Goal: Complete application form: Complete application form

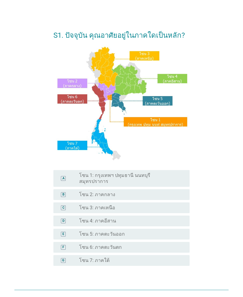
click at [62, 207] on div "C radio_button_unchecked โซน 3: ภาคเหนือ" at bounding box center [121, 207] width 136 height 11
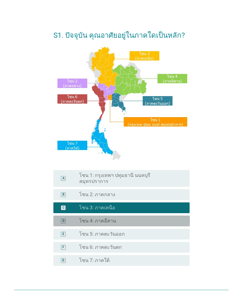
click at [76, 218] on div "D" at bounding box center [68, 221] width 21 height 6
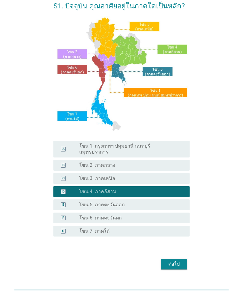
scroll to position [31, 0]
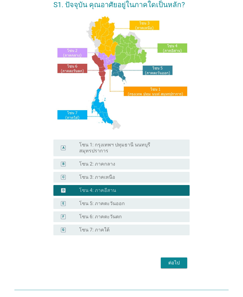
click at [165, 259] on div "ต่อไป" at bounding box center [173, 262] width 17 height 7
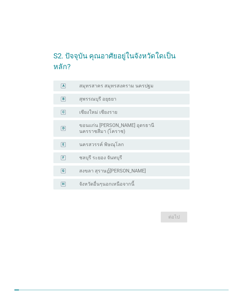
scroll to position [0, 0]
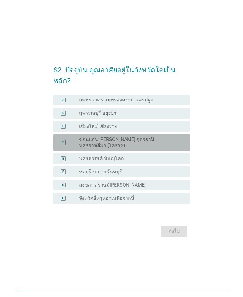
click at [62, 140] on div "D" at bounding box center [63, 143] width 10 height 12
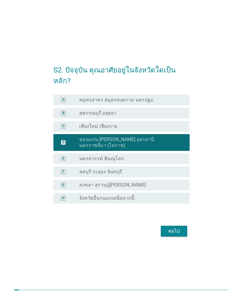
click at [164, 226] on button "ต่อไป" at bounding box center [173, 231] width 26 height 11
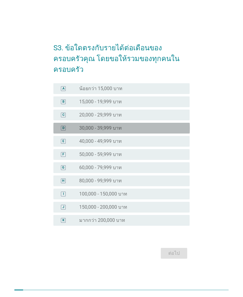
click at [63, 126] on div "D" at bounding box center [63, 128] width 2 height 5
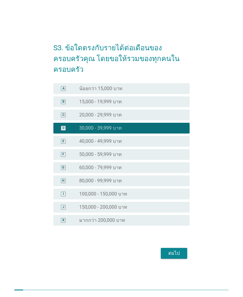
click at [166, 248] on button "ต่อไป" at bounding box center [173, 253] width 26 height 11
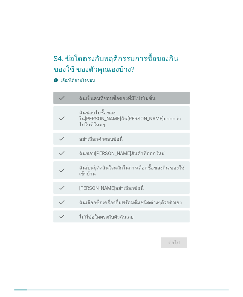
click at [73, 102] on div "check" at bounding box center [68, 97] width 21 height 7
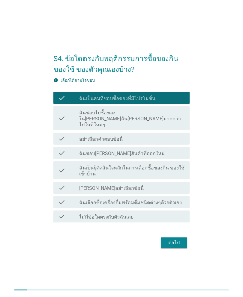
click at [73, 141] on div "check check_box_outline_blank อย่าเลือกคำตอบข้อนี้" at bounding box center [121, 139] width 136 height 12
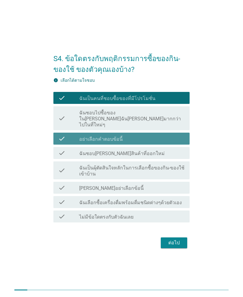
click at [68, 136] on div "check" at bounding box center [68, 138] width 21 height 7
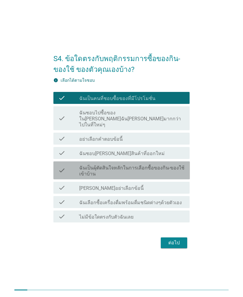
click at [72, 165] on div "check" at bounding box center [68, 170] width 21 height 13
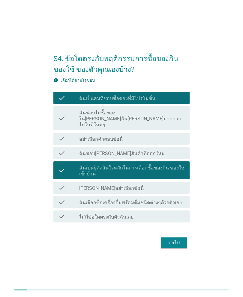
click at [67, 153] on div "check" at bounding box center [68, 152] width 21 height 7
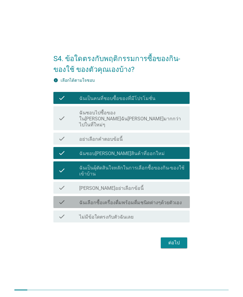
click at [71, 199] on div "check" at bounding box center [68, 202] width 21 height 7
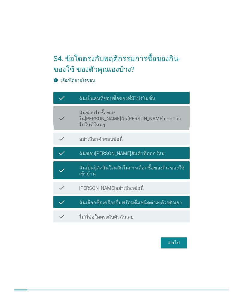
click at [66, 122] on div "check" at bounding box center [68, 118] width 21 height 19
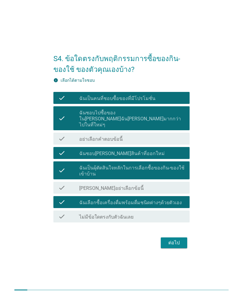
click at [163, 237] on button "ต่อไป" at bounding box center [173, 242] width 26 height 11
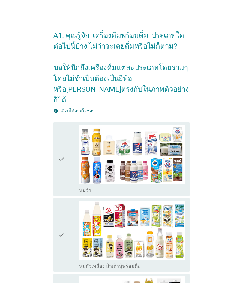
click at [67, 171] on div "check" at bounding box center [68, 159] width 21 height 69
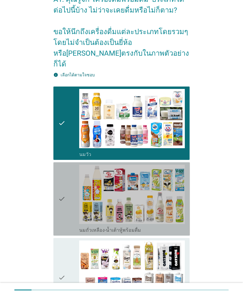
click at [62, 193] on icon "check" at bounding box center [61, 199] width 7 height 69
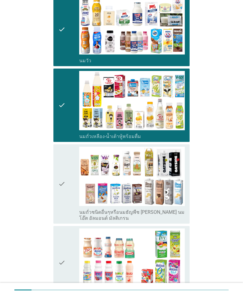
scroll to position [131, 0]
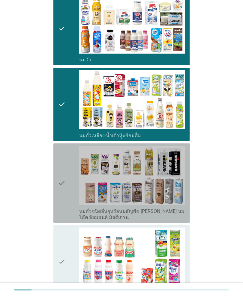
click at [62, 185] on icon "check" at bounding box center [61, 183] width 7 height 75
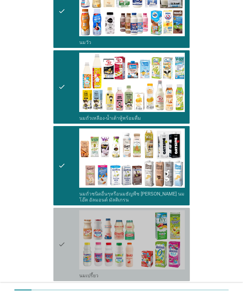
scroll to position [160, 0]
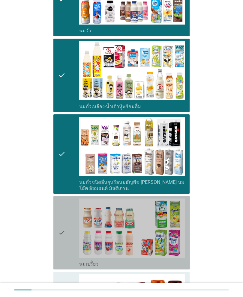
click at [67, 218] on div "check" at bounding box center [68, 233] width 21 height 69
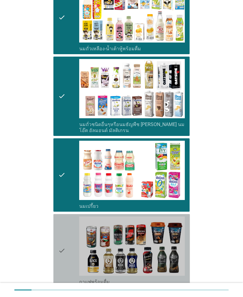
click at [77, 220] on div "check" at bounding box center [68, 250] width 21 height 69
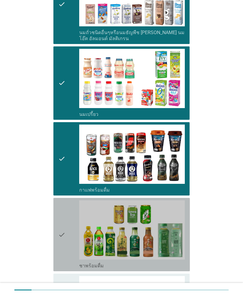
click at [70, 217] on div "check" at bounding box center [68, 234] width 21 height 69
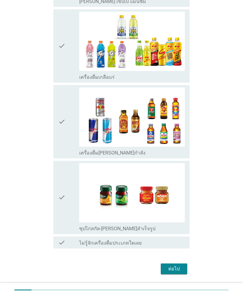
scroll to position [958, 0]
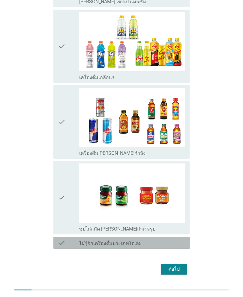
click at [63, 239] on icon "check" at bounding box center [61, 242] width 7 height 7
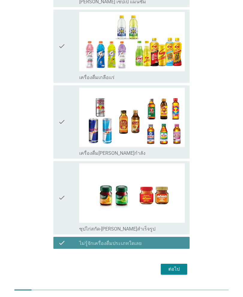
click at [63, 239] on icon "check" at bounding box center [61, 242] width 7 height 7
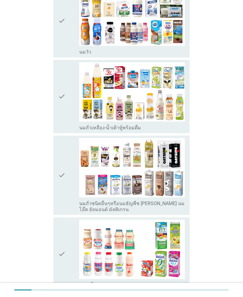
scroll to position [0, 0]
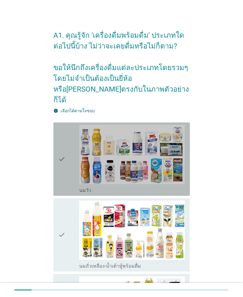
click at [70, 166] on div "check" at bounding box center [68, 159] width 21 height 69
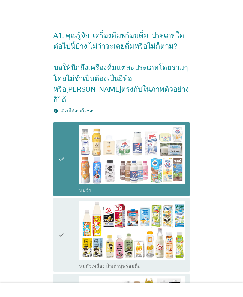
click at [74, 254] on div "check" at bounding box center [68, 235] width 21 height 69
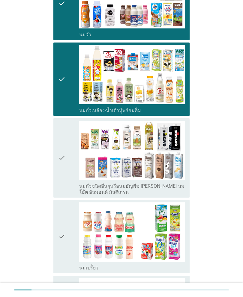
scroll to position [166, 0]
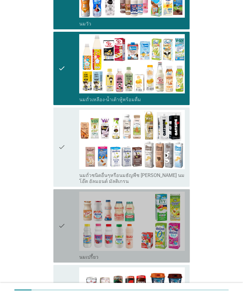
click at [80, 211] on img at bounding box center [131, 221] width 105 height 59
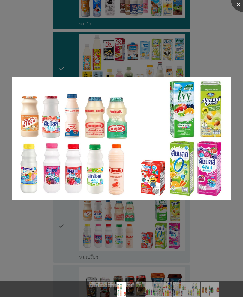
click at [107, 39] on div at bounding box center [121, 148] width 243 height 297
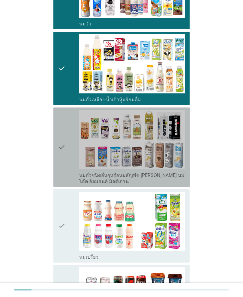
click at [122, 120] on img at bounding box center [131, 139] width 105 height 59
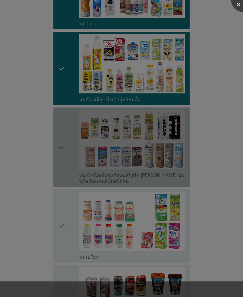
click at [120, 202] on div at bounding box center [121, 148] width 243 height 297
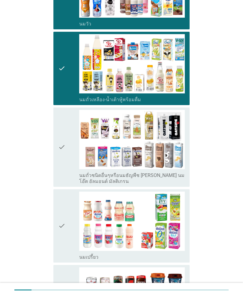
click at [153, 217] on img at bounding box center [131, 221] width 105 height 59
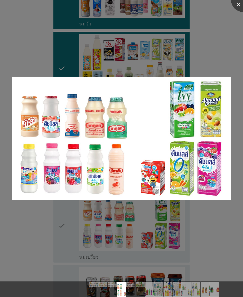
click at [64, 208] on div at bounding box center [121, 148] width 243 height 297
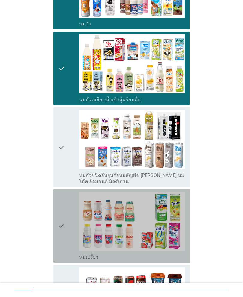
click at [63, 222] on icon "check" at bounding box center [61, 226] width 7 height 69
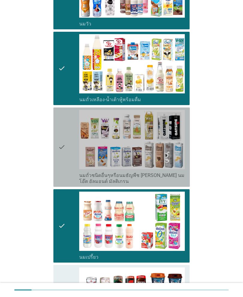
click at [61, 145] on icon "check" at bounding box center [61, 147] width 7 height 75
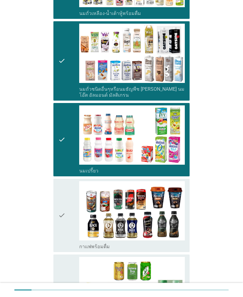
scroll to position [253, 0]
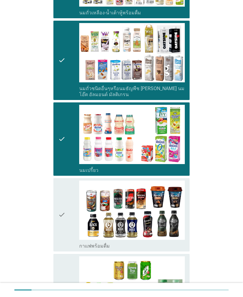
click at [58, 191] on icon "check" at bounding box center [61, 215] width 7 height 69
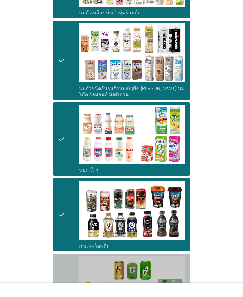
click at [57, 254] on div "check check_box_outline_blank ชาพร้อมดื่ม" at bounding box center [121, 290] width 136 height 73
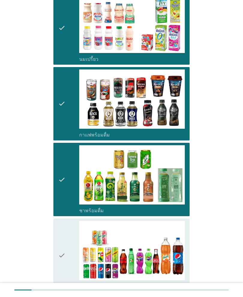
scroll to position [389, 0]
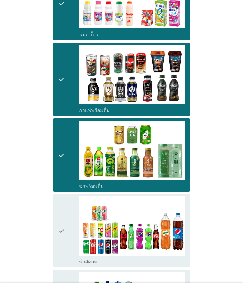
click at [60, 217] on icon "check" at bounding box center [61, 230] width 7 height 69
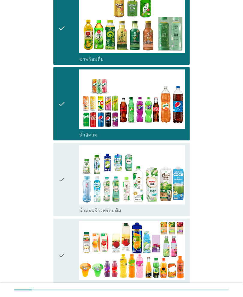
scroll to position [524, 0]
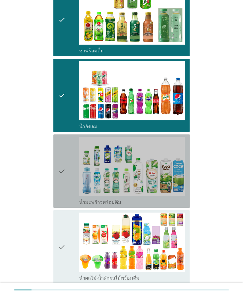
click at [83, 162] on img at bounding box center [131, 166] width 105 height 59
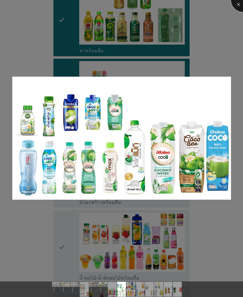
click at [240, 7] on div at bounding box center [243, 0] width 24 height 24
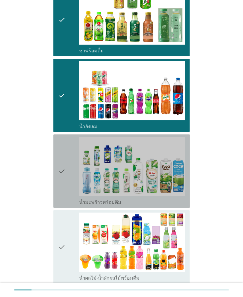
click at [57, 177] on div "check check_box_outline_blank น้ำมะพร้าวพร้อมดื่ม" at bounding box center [121, 170] width 136 height 73
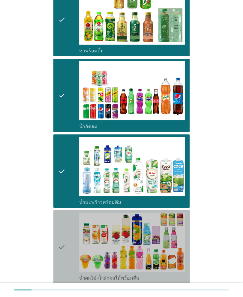
click at [57, 233] on div "check check_box_outline_blank น้ำผลไม้-น้ำผักผลไม้พร้อมดื่ม" at bounding box center [121, 246] width 136 height 73
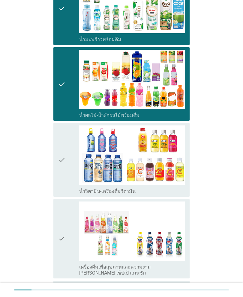
scroll to position [688, 0]
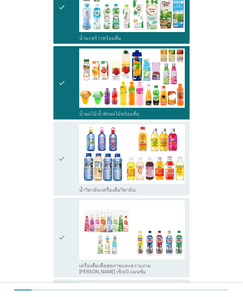
click at [64, 160] on icon "check" at bounding box center [61, 158] width 7 height 69
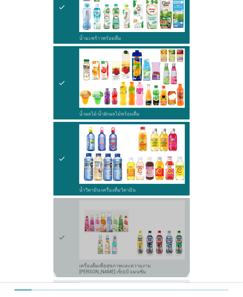
click at [59, 219] on icon "check" at bounding box center [61, 237] width 7 height 75
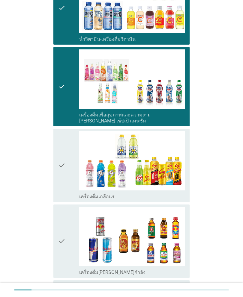
scroll to position [841, 0]
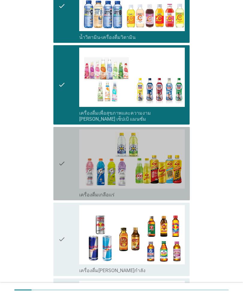
click at [66, 151] on div "check" at bounding box center [68, 163] width 21 height 69
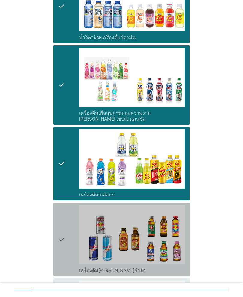
click at [66, 217] on div "check" at bounding box center [68, 239] width 21 height 69
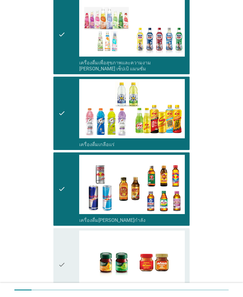
scroll to position [895, 0]
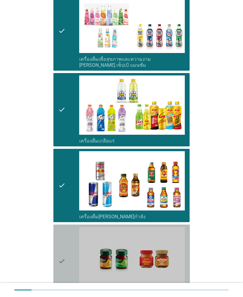
click at [137, 240] on img at bounding box center [131, 256] width 105 height 59
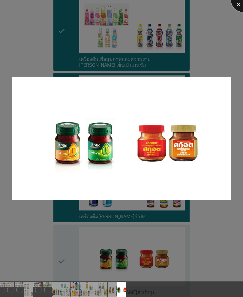
click at [237, 10] on div at bounding box center [243, 0] width 24 height 24
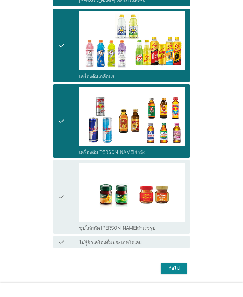
scroll to position [958, 0]
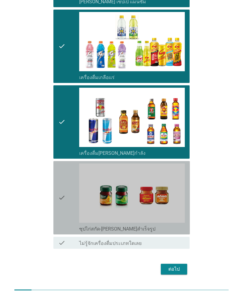
click at [60, 181] on icon "check" at bounding box center [61, 197] width 7 height 69
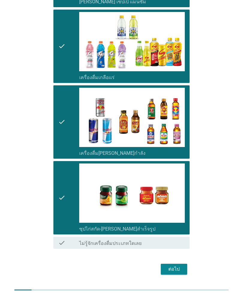
click at [173, 266] on div "ต่อไป" at bounding box center [173, 269] width 17 height 7
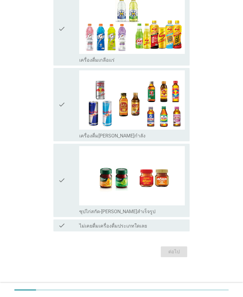
scroll to position [0, 0]
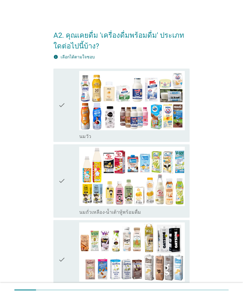
click at [67, 107] on div "check" at bounding box center [68, 105] width 21 height 69
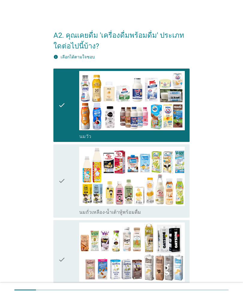
click at [53, 169] on div "check check_box_outline_blank นมถั่วเหลือง-น้ำเต้าหู้พร้อมดื่ม" at bounding box center [121, 180] width 136 height 73
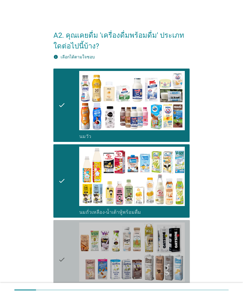
click at [60, 234] on icon "check" at bounding box center [61, 259] width 7 height 75
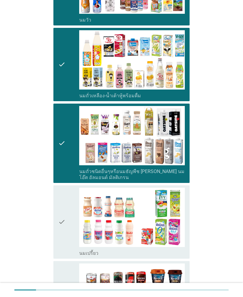
scroll to position [121, 0]
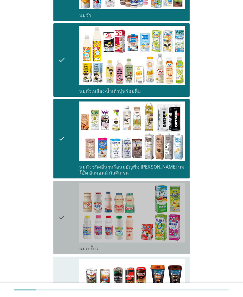
click at [67, 220] on div "check" at bounding box center [68, 217] width 21 height 69
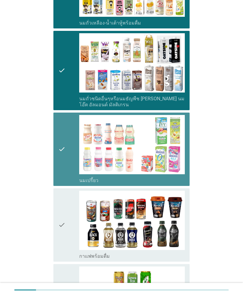
scroll to position [189, 0]
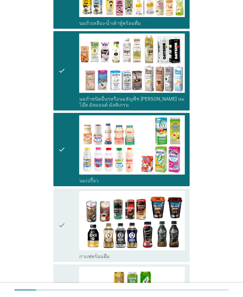
click at [63, 210] on icon "check" at bounding box center [61, 225] width 7 height 69
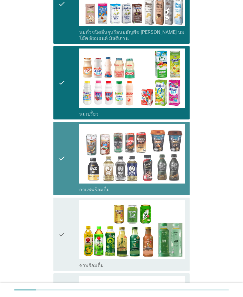
scroll to position [262, 0]
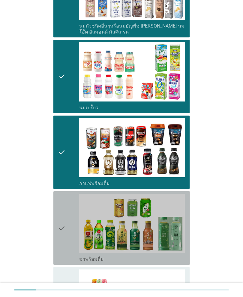
click at [62, 218] on icon "check" at bounding box center [61, 228] width 7 height 69
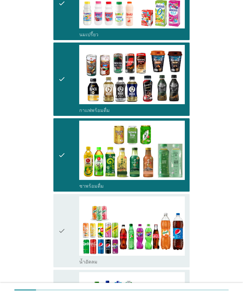
scroll to position [353, 0]
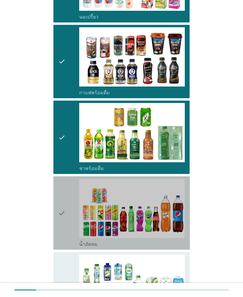
click at [69, 212] on div "check" at bounding box center [68, 213] width 21 height 69
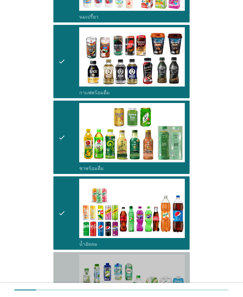
click at [67, 261] on div "check" at bounding box center [68, 289] width 21 height 69
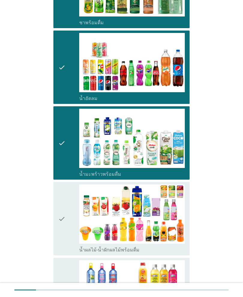
scroll to position [519, 0]
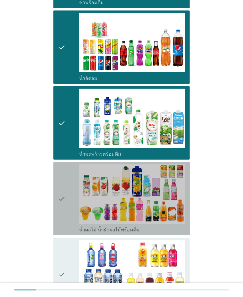
click at [70, 208] on div "check" at bounding box center [68, 198] width 21 height 69
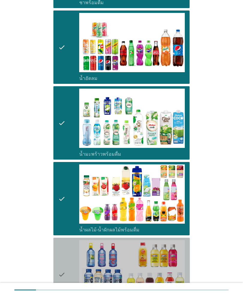
click at [72, 257] on div "check" at bounding box center [68, 274] width 21 height 69
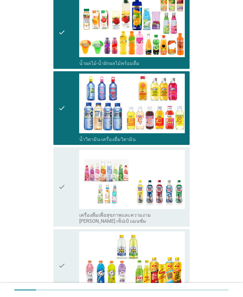
scroll to position [715, 0]
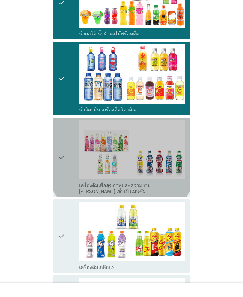
click at [64, 158] on icon "check" at bounding box center [61, 157] width 7 height 75
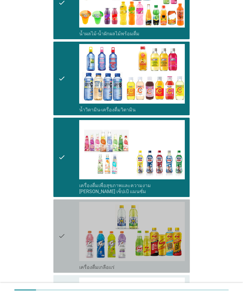
click at [61, 239] on icon "check" at bounding box center [61, 236] width 7 height 69
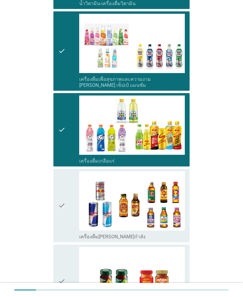
scroll to position [823, 0]
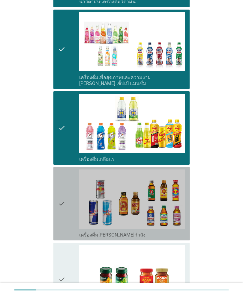
click at [70, 188] on div "check" at bounding box center [68, 203] width 21 height 69
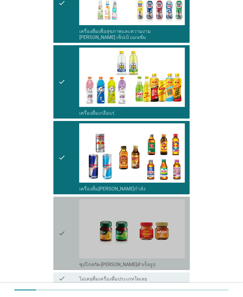
click at [66, 223] on div "check" at bounding box center [68, 233] width 21 height 69
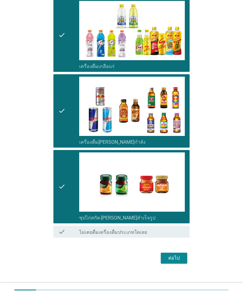
scroll to position [915, 0]
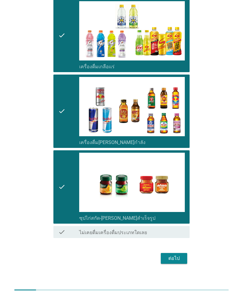
click at [161, 254] on button "ต่อไป" at bounding box center [173, 258] width 26 height 11
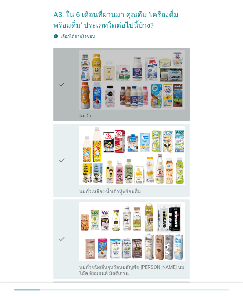
scroll to position [22, 0]
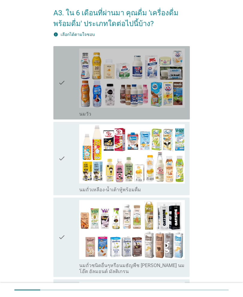
click at [172, 111] on div "check_box_outline_blank [PERSON_NAME]" at bounding box center [131, 113] width 105 height 7
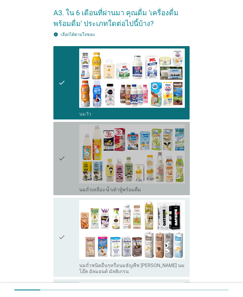
click at [160, 152] on img at bounding box center [131, 153] width 105 height 59
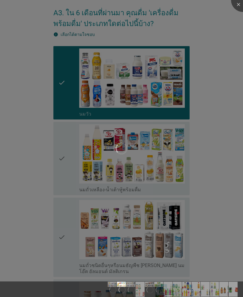
click at [194, 135] on div at bounding box center [121, 148] width 243 height 297
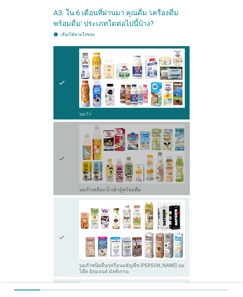
click at [59, 165] on icon "check" at bounding box center [61, 158] width 7 height 69
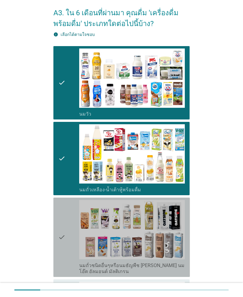
click at [65, 220] on icon "check" at bounding box center [61, 237] width 7 height 75
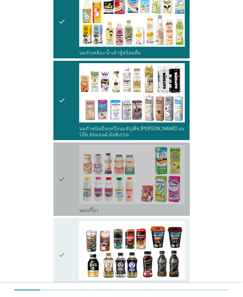
click at [65, 153] on icon "check" at bounding box center [61, 179] width 7 height 69
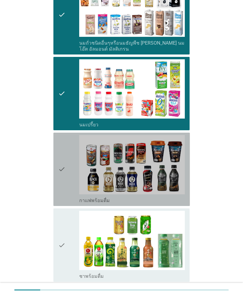
click at [67, 174] on div "check" at bounding box center [68, 169] width 21 height 69
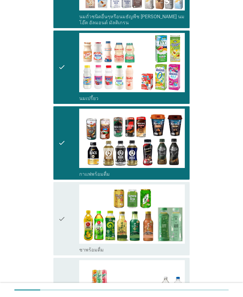
scroll to position [291, 0]
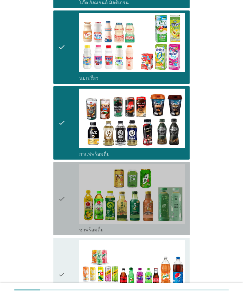
click at [63, 195] on icon "check" at bounding box center [61, 198] width 7 height 69
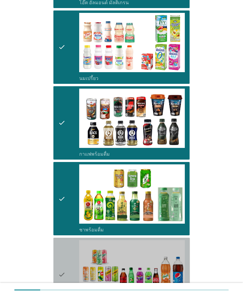
click at [64, 253] on icon "check" at bounding box center [61, 274] width 7 height 69
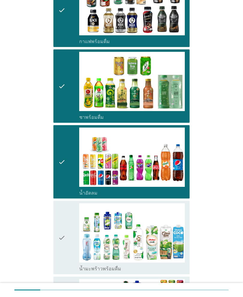
scroll to position [421, 0]
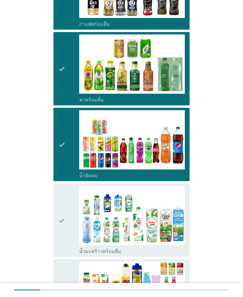
click at [65, 202] on icon "check" at bounding box center [61, 220] width 7 height 69
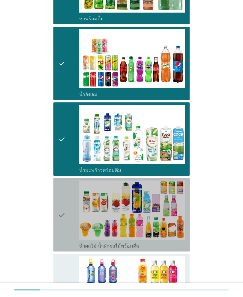
click at [64, 201] on icon "check" at bounding box center [61, 215] width 7 height 69
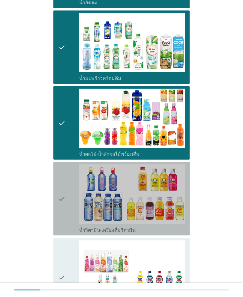
click at [68, 197] on div "check" at bounding box center [68, 198] width 21 height 69
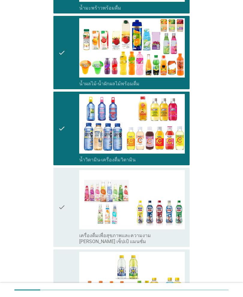
scroll to position [678, 0]
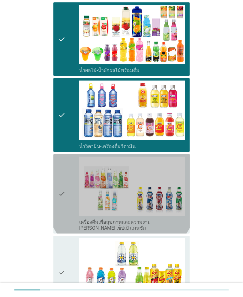
click at [70, 194] on div "check" at bounding box center [68, 194] width 21 height 75
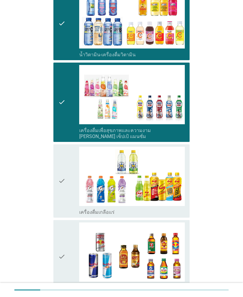
scroll to position [770, 0]
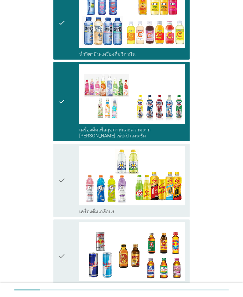
click at [62, 189] on icon "check" at bounding box center [61, 180] width 7 height 69
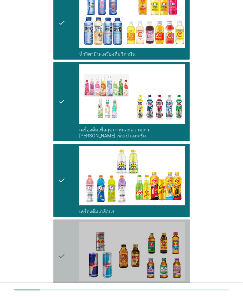
click at [62, 241] on icon "check" at bounding box center [61, 256] width 7 height 69
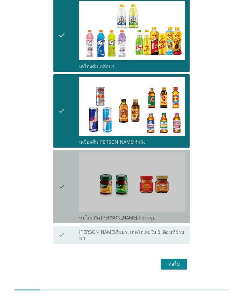
scroll to position [915, 0]
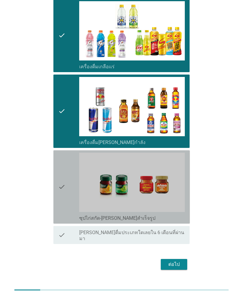
click at [63, 174] on icon "check" at bounding box center [61, 187] width 7 height 69
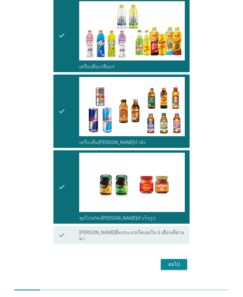
click at [172, 261] on div "ต่อไป" at bounding box center [173, 264] width 17 height 7
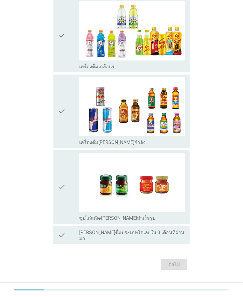
scroll to position [0, 0]
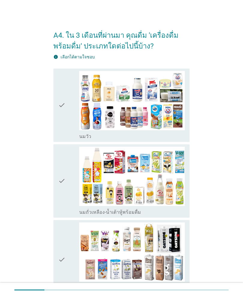
click at [66, 108] on div "check" at bounding box center [68, 105] width 21 height 69
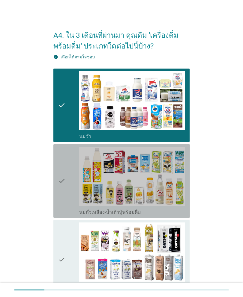
click at [71, 211] on div "check" at bounding box center [68, 181] width 21 height 69
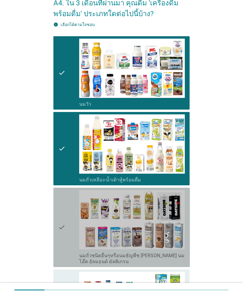
click at [63, 227] on icon "check" at bounding box center [61, 227] width 7 height 75
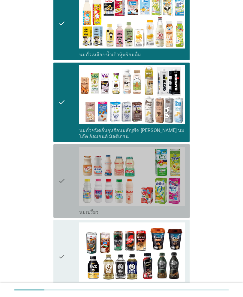
click at [70, 188] on div "check" at bounding box center [68, 181] width 21 height 69
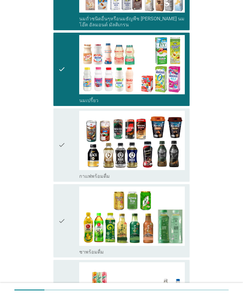
scroll to position [269, 0]
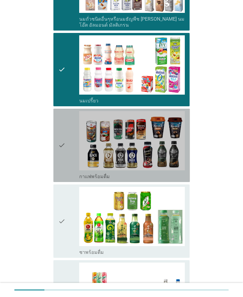
click at [61, 156] on icon "check" at bounding box center [61, 145] width 7 height 69
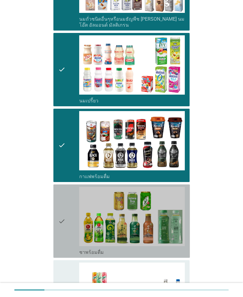
click at [67, 227] on div "check" at bounding box center [68, 221] width 21 height 69
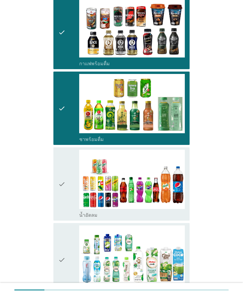
scroll to position [381, 0]
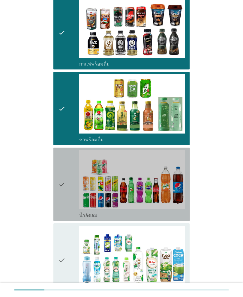
click at [66, 172] on div "check" at bounding box center [68, 184] width 21 height 69
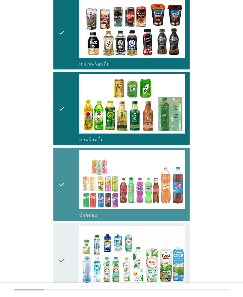
click at [67, 252] on div "check" at bounding box center [68, 260] width 21 height 69
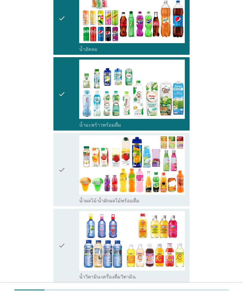
scroll to position [560, 0]
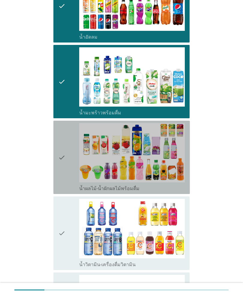
click at [65, 159] on icon "check" at bounding box center [61, 157] width 7 height 69
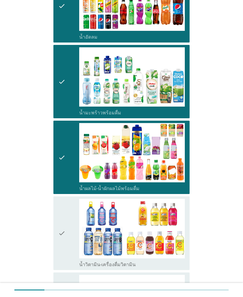
click at [64, 233] on icon "check" at bounding box center [61, 233] width 7 height 69
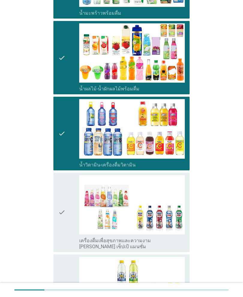
scroll to position [681, 0]
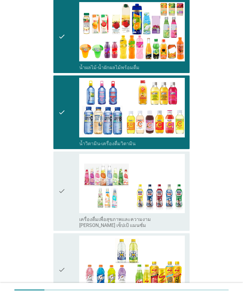
click at [57, 193] on div "check check_box_outline_blank เครื่องดื่มเพื่อสุขภาพและความงาม [PERSON_NAME] เซ…" at bounding box center [121, 191] width 136 height 79
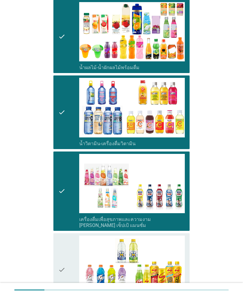
click at [66, 252] on div "check" at bounding box center [68, 270] width 21 height 69
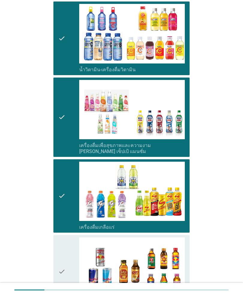
scroll to position [767, 0]
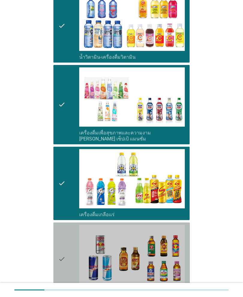
click at [75, 238] on div "check" at bounding box center [68, 259] width 21 height 69
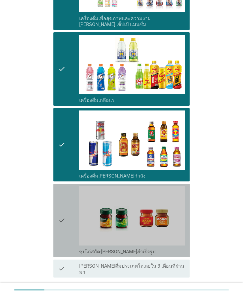
click at [71, 210] on div "check" at bounding box center [68, 220] width 21 height 69
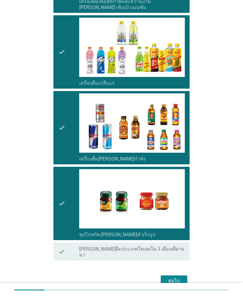
scroll to position [899, 0]
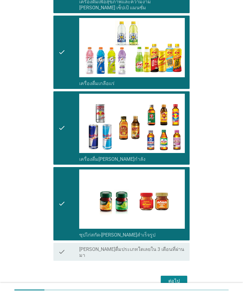
click at [173, 278] on div "ต่อไป" at bounding box center [173, 281] width 17 height 7
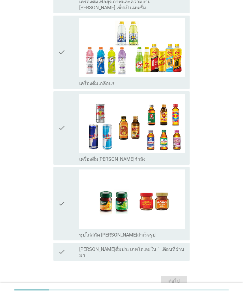
scroll to position [0, 0]
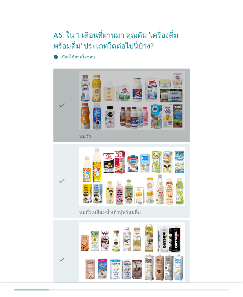
click at [65, 130] on icon "check" at bounding box center [61, 105] width 7 height 69
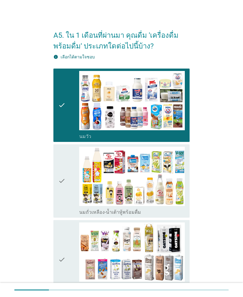
click at [74, 235] on div "check" at bounding box center [68, 259] width 21 height 75
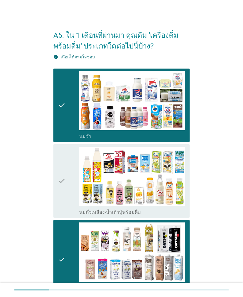
click at [68, 187] on div "check" at bounding box center [68, 181] width 21 height 69
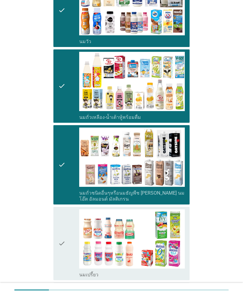
scroll to position [115, 0]
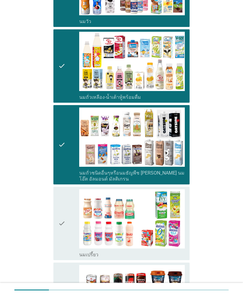
click at [69, 206] on div "check" at bounding box center [68, 223] width 21 height 69
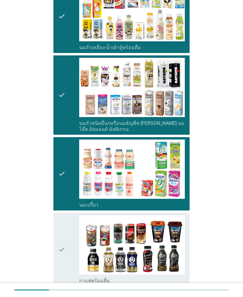
scroll to position [175, 0]
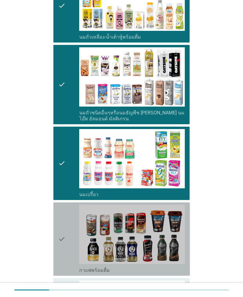
click at [72, 220] on div "check" at bounding box center [68, 239] width 21 height 69
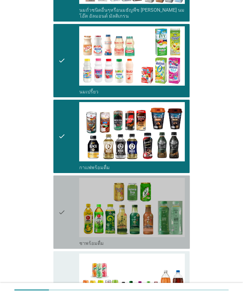
click at [65, 195] on icon "check" at bounding box center [61, 212] width 7 height 69
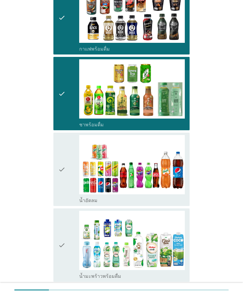
click at [64, 184] on icon "check" at bounding box center [61, 169] width 7 height 69
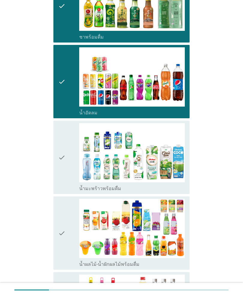
scroll to position [489, 0]
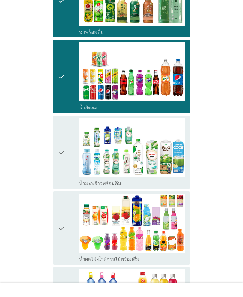
click at [67, 231] on div "check" at bounding box center [68, 228] width 21 height 69
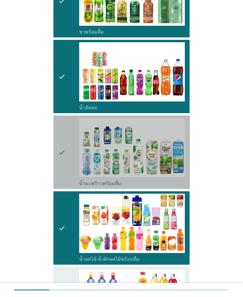
click at [71, 170] on div "check" at bounding box center [68, 152] width 21 height 69
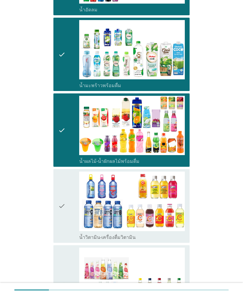
scroll to position [593, 0]
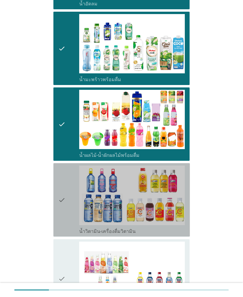
click at [72, 201] on div "check" at bounding box center [68, 200] width 21 height 69
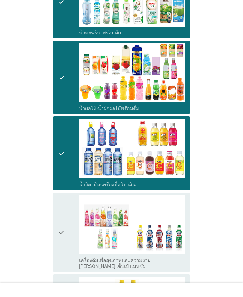
scroll to position [649, 0]
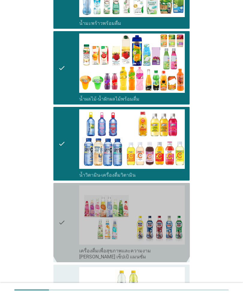
click at [71, 224] on div "check" at bounding box center [68, 222] width 21 height 75
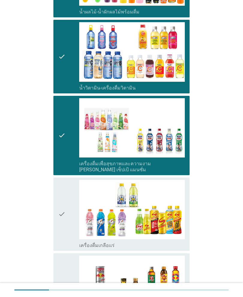
scroll to position [744, 0]
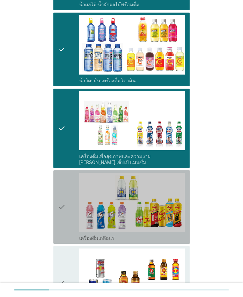
click at [65, 195] on div "check" at bounding box center [68, 207] width 21 height 69
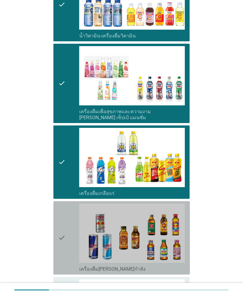
scroll to position [795, 0]
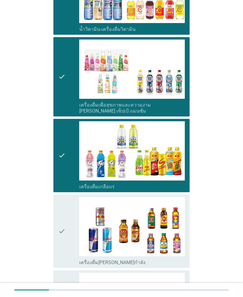
click at [65, 217] on icon "check" at bounding box center [61, 231] width 7 height 69
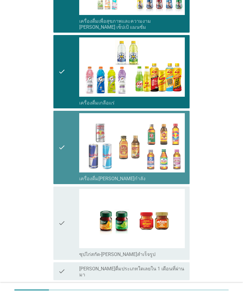
scroll to position [881, 0]
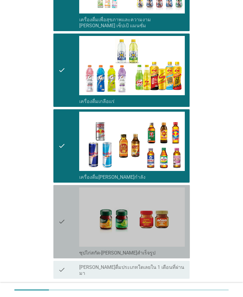
click at [63, 208] on icon "check" at bounding box center [61, 221] width 7 height 69
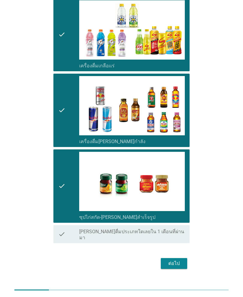
scroll to position [915, 0]
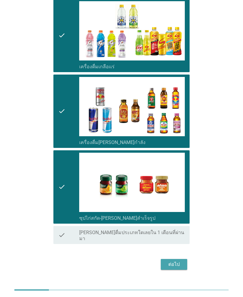
click at [184, 259] on button "ต่อไป" at bounding box center [173, 264] width 26 height 11
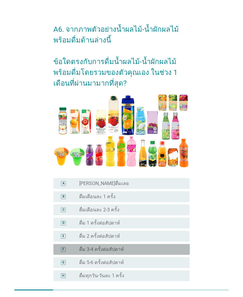
scroll to position [20, 0]
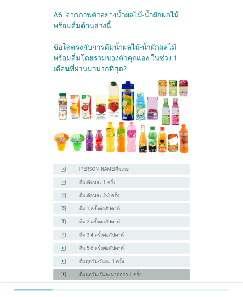
click at [66, 274] on div "I" at bounding box center [63, 274] width 5 height 5
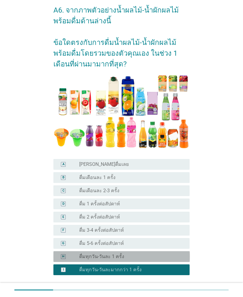
scroll to position [33, 0]
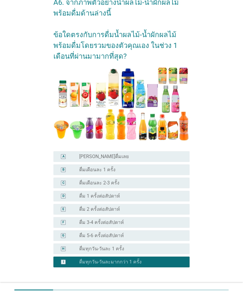
click at [67, 247] on div "H" at bounding box center [63, 249] width 10 height 6
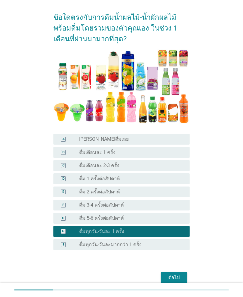
scroll to position [52, 0]
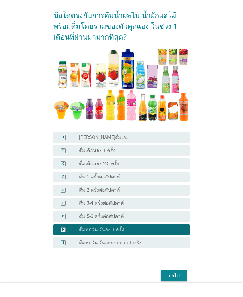
click at [178, 275] on div "ต่อไป" at bounding box center [173, 275] width 17 height 7
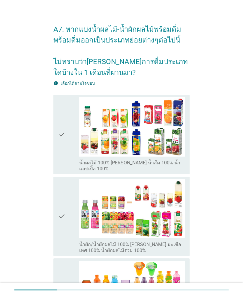
scroll to position [6, 0]
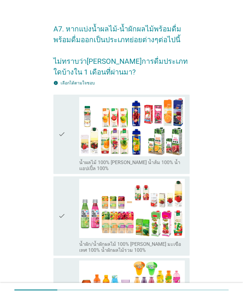
click at [63, 155] on icon "check" at bounding box center [61, 134] width 7 height 75
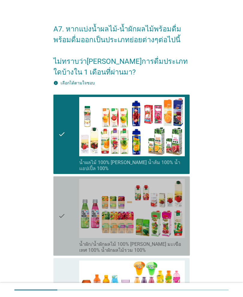
click at [62, 189] on icon "check" at bounding box center [61, 216] width 7 height 75
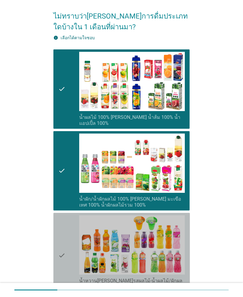
click at [66, 226] on div "check" at bounding box center [68, 255] width 21 height 81
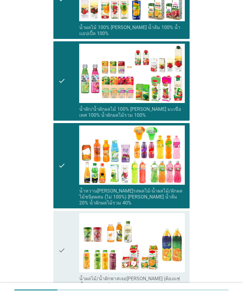
scroll to position [143, 0]
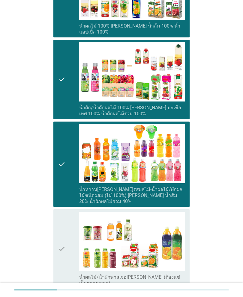
click at [72, 222] on div "check" at bounding box center [68, 249] width 21 height 75
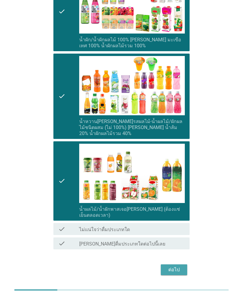
scroll to position [211, 0]
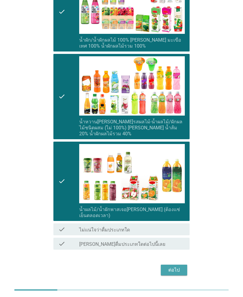
click at [175, 265] on button "ต่อไป" at bounding box center [173, 270] width 26 height 11
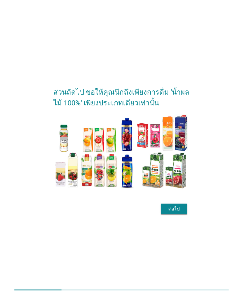
click at [179, 211] on div "ต่อไป" at bounding box center [173, 208] width 17 height 7
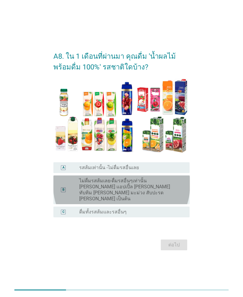
click at [155, 184] on label "ไม่ดื่มรสส้มเลย-ดื่มรสอื่นๆเท่านั้น [PERSON_NAME] แอปเปิ้ล [PERSON_NAME] ทับทิม…" at bounding box center [129, 190] width 101 height 24
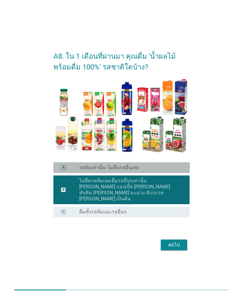
click at [149, 171] on div "radio_button_unchecked รสส้มเท่านั้น -ไม่ดื่มรสอื่นเลย" at bounding box center [129, 168] width 101 height 6
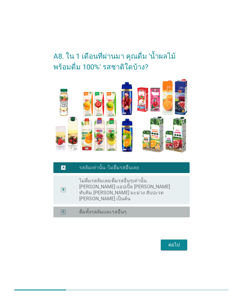
click at [143, 209] on div "radio_button_unchecked ดื่มทั้งรสส้มและรสอื่นๆ" at bounding box center [129, 212] width 101 height 6
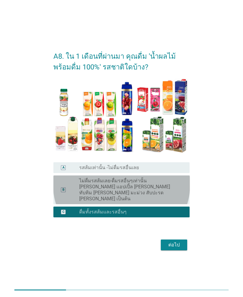
click at [152, 188] on label "ไม่ดื่มรสส้มเลย-ดื่มรสอื่นๆเท่านั้น [PERSON_NAME] แอปเปิ้ล [PERSON_NAME] ทับทิม…" at bounding box center [129, 190] width 101 height 24
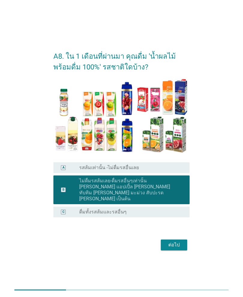
click at [182, 241] on div "ต่อไป" at bounding box center [173, 244] width 17 height 7
